Goal: Information Seeking & Learning: Learn about a topic

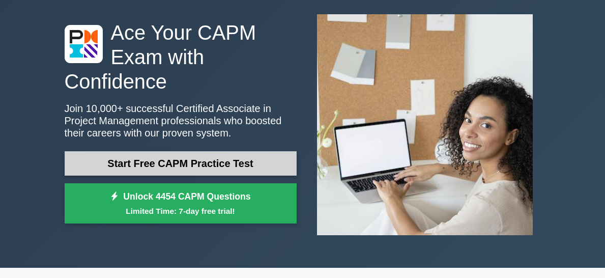
click at [145, 153] on link "Start Free CAPM Practice Test" at bounding box center [181, 163] width 232 height 24
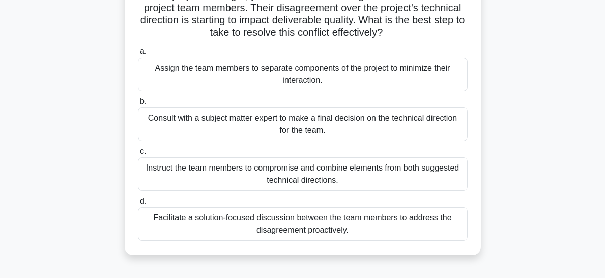
scroll to position [102, 0]
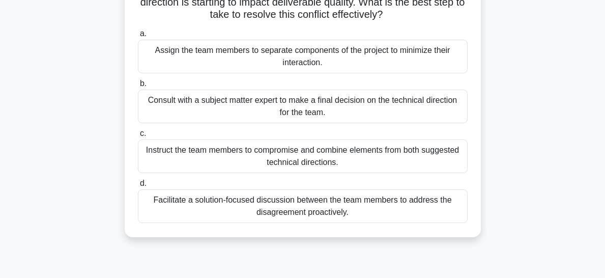
click at [309, 206] on div "Facilitate a solution-focused discussion between the team members to address th…" at bounding box center [303, 206] width 330 height 34
click at [138, 187] on input "d. Facilitate a solution-focused discussion between the team members to address…" at bounding box center [138, 183] width 0 height 7
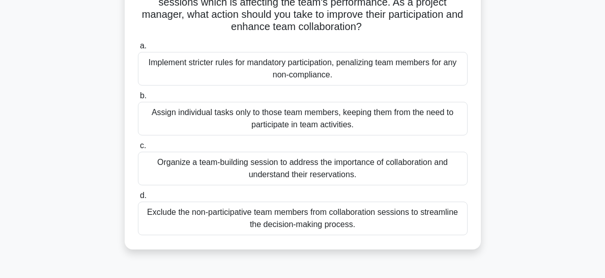
click at [259, 165] on div "Organize a team-building session to address the importance of collaboration and…" at bounding box center [303, 169] width 330 height 34
click at [138, 149] on input "c. Organize a team-building session to address the importance of collaboration …" at bounding box center [138, 145] width 0 height 7
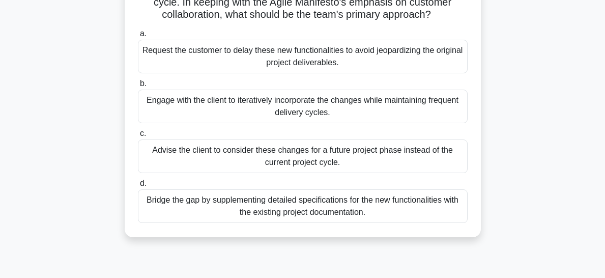
click at [231, 120] on div "Engage with the client to iteratively incorporate the changes while maintaining…" at bounding box center [303, 107] width 330 height 34
click at [138, 87] on input "b. Engage with the client to iteratively incorporate the changes while maintain…" at bounding box center [138, 83] width 0 height 7
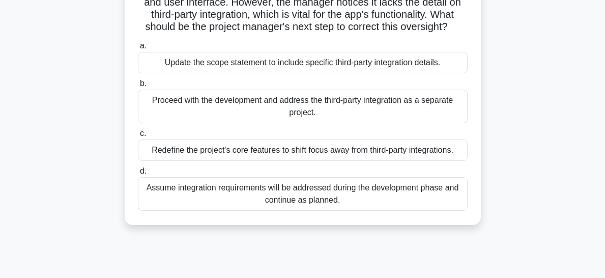
click at [223, 107] on div "Proceed with the development and address the third-party integration as a separ…" at bounding box center [303, 107] width 330 height 34
click at [138, 87] on input "b. Proceed with the development and address the third-party integration as a se…" at bounding box center [138, 83] width 0 height 7
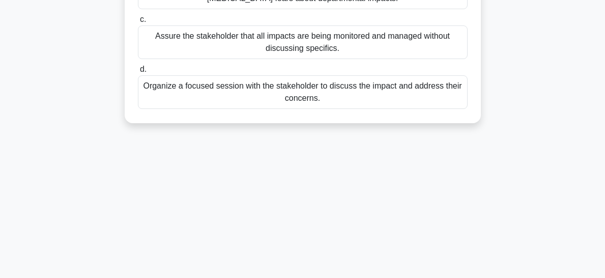
scroll to position [153, 0]
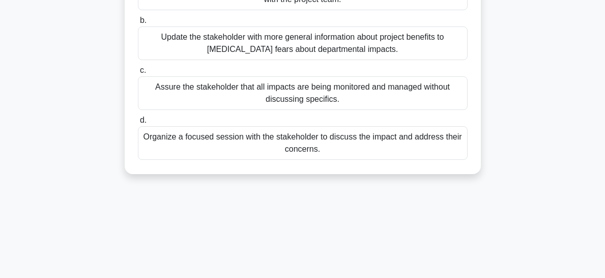
click at [218, 158] on div "Organize a focused session with the stakeholder to discuss the impact and addre…" at bounding box center [303, 143] width 330 height 34
click at [138, 124] on input "d. Organize a focused session with the stakeholder to discuss the impact and ad…" at bounding box center [138, 120] width 0 height 7
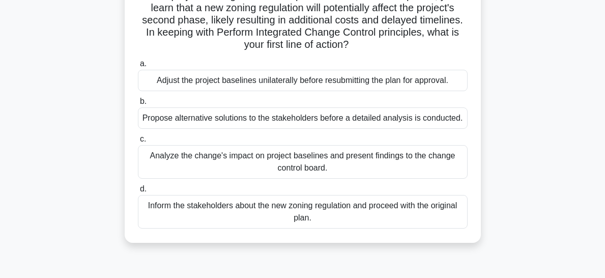
scroll to position [102, 0]
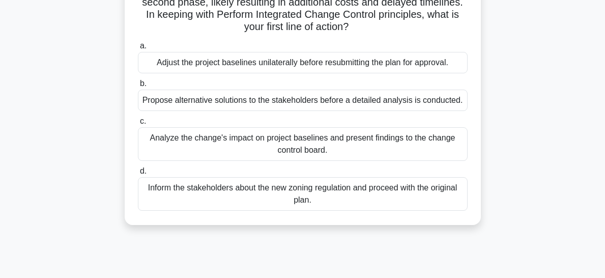
click at [302, 142] on div "Analyze the change's impact on project baselines and present findings to the ch…" at bounding box center [303, 144] width 330 height 34
click at [138, 125] on input "c. Analyze the change's impact on project baselines and present findings to the…" at bounding box center [138, 121] width 0 height 7
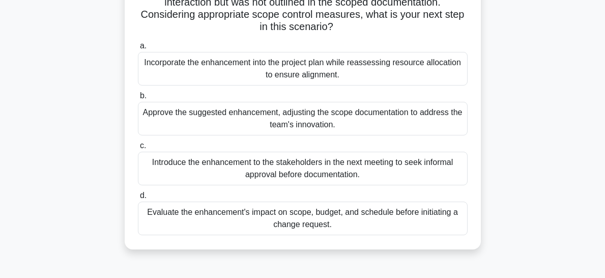
click at [276, 218] on div "Evaluate the enhancement's impact on scope, budget, and schedule before initiat…" at bounding box center [303, 218] width 330 height 34
click at [138, 199] on input "d. Evaluate the enhancement's impact on scope, budget, and schedule before init…" at bounding box center [138, 195] width 0 height 7
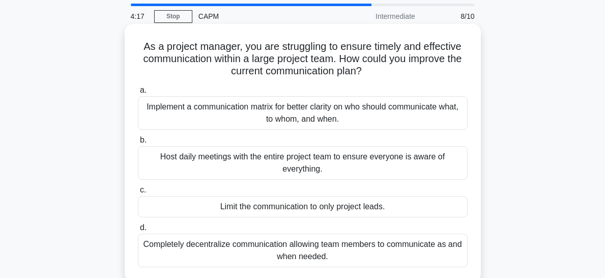
scroll to position [51, 0]
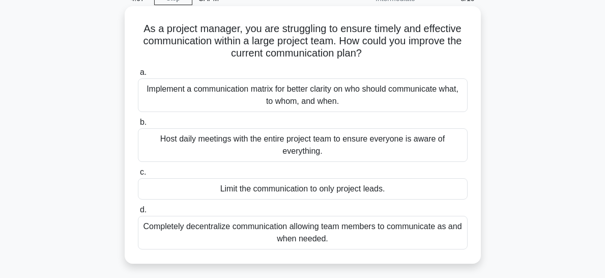
click at [270, 95] on div "Implement a communication matrix for better clarity on who should communicate w…" at bounding box center [303, 95] width 330 height 34
click at [138, 76] on input "a. Implement a communication matrix for better clarity on who should communicat…" at bounding box center [138, 72] width 0 height 7
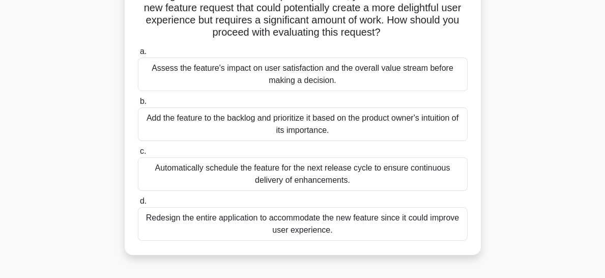
scroll to position [102, 0]
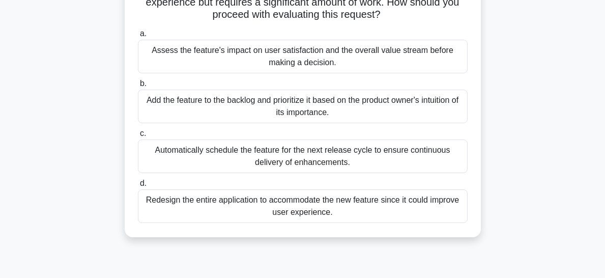
click at [250, 56] on div "Assess the feature's impact on user satisfaction and the overall value stream b…" at bounding box center [303, 57] width 330 height 34
click at [138, 37] on input "a. Assess the feature's impact on user satisfaction and the overall value strea…" at bounding box center [138, 34] width 0 height 7
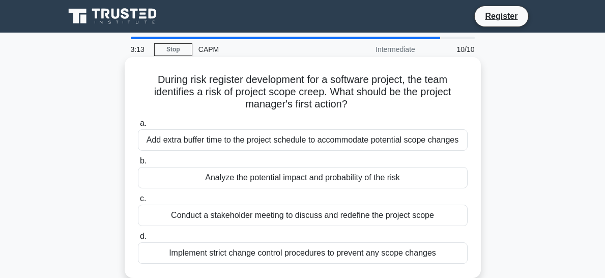
scroll to position [51, 0]
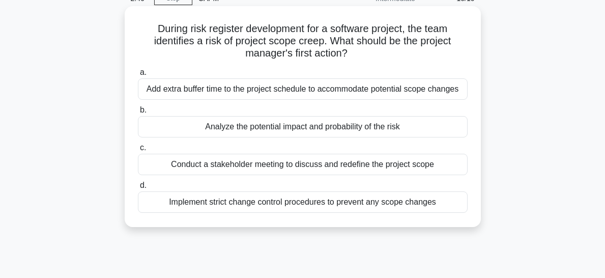
click at [244, 163] on div "Conduct a stakeholder meeting to discuss and redefine the project scope" at bounding box center [303, 164] width 330 height 21
click at [138, 151] on input "c. Conduct a stakeholder meeting to discuss and redefine the project scope" at bounding box center [138, 147] width 0 height 7
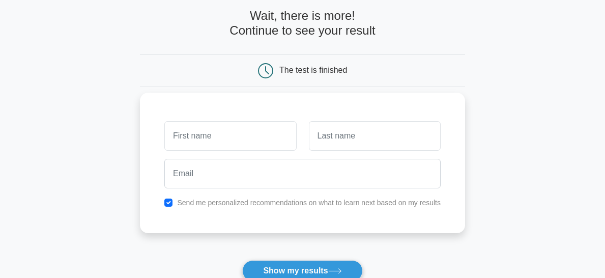
scroll to position [31, 0]
